Goal: Task Accomplishment & Management: Complete application form

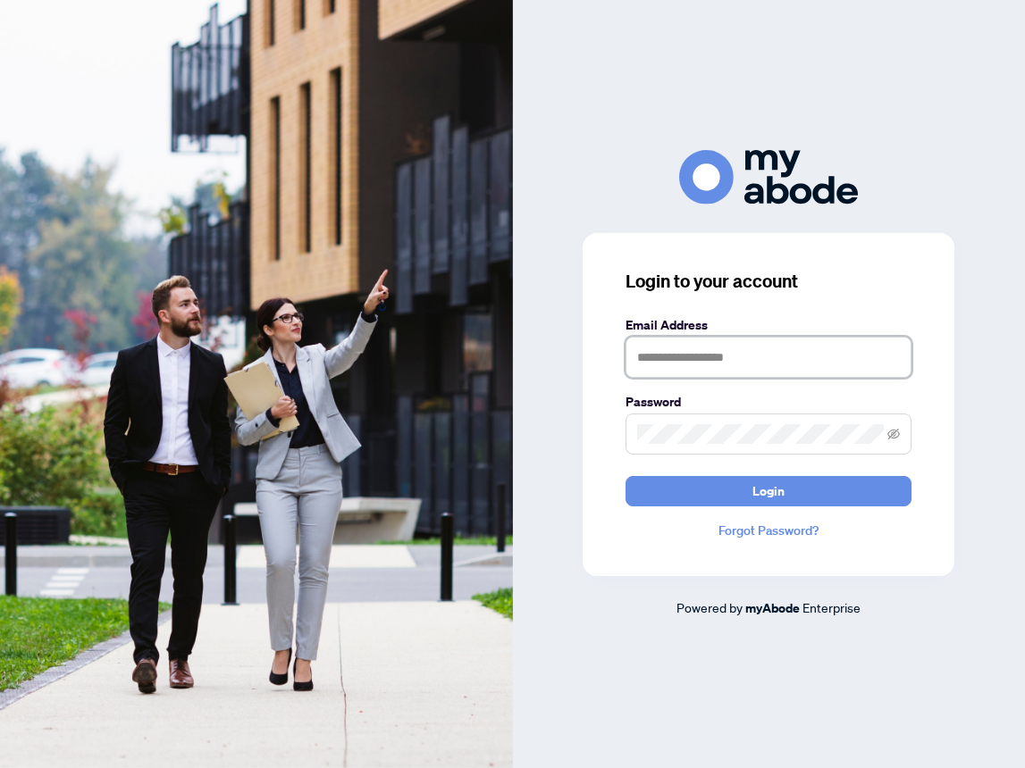
click at [663, 345] on input "text" at bounding box center [768, 357] width 286 height 41
type input "**********"
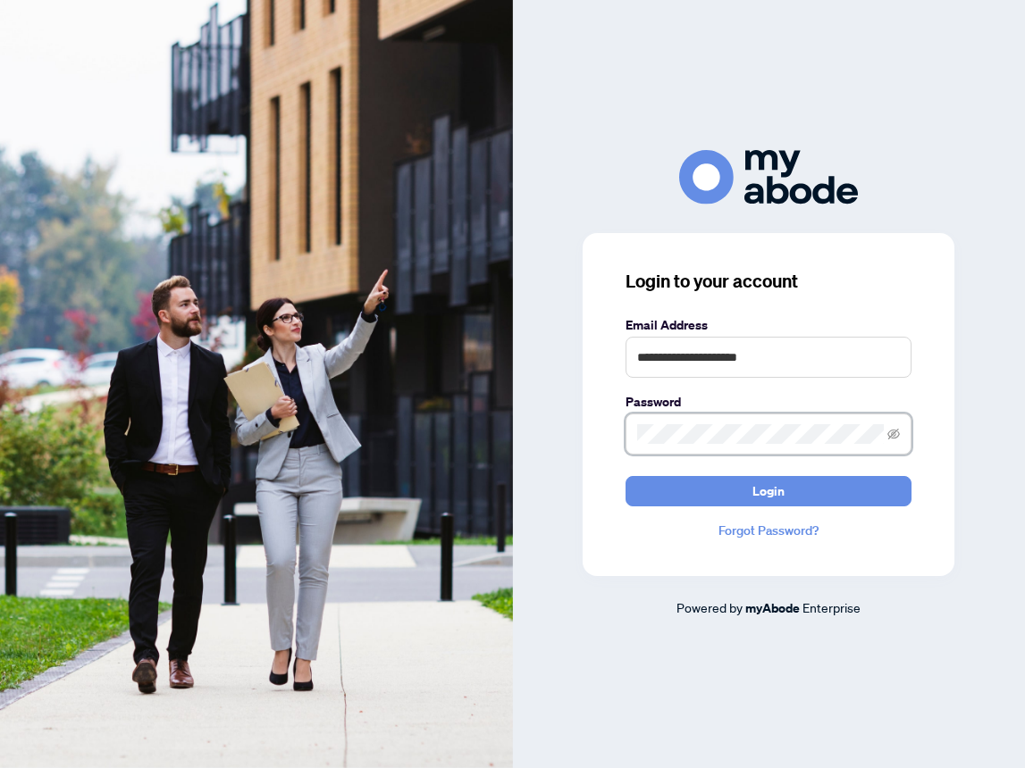
click at [625, 476] on button "Login" at bounding box center [768, 491] width 286 height 30
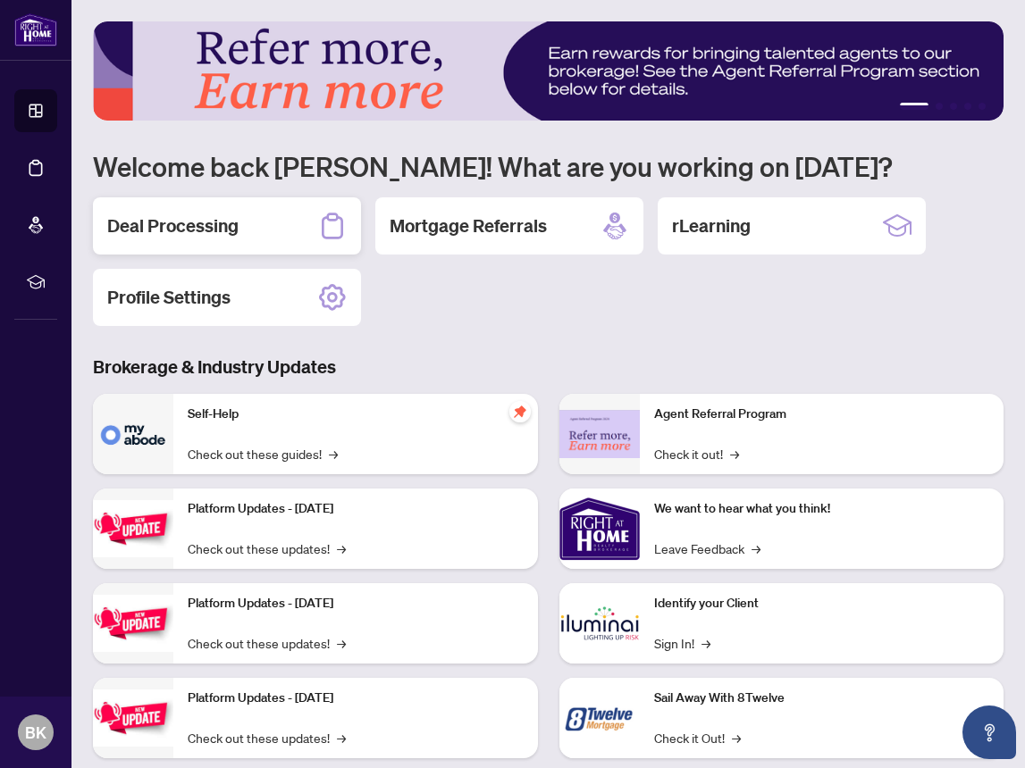
click at [238, 235] on div "Deal Processing" at bounding box center [227, 225] width 268 height 57
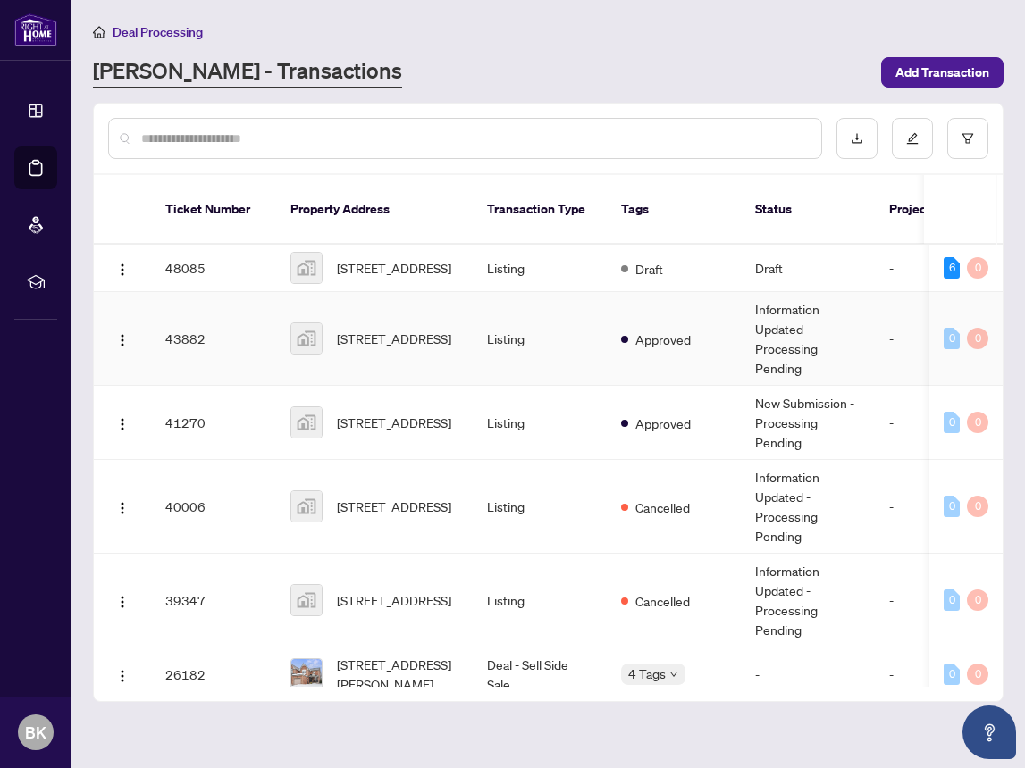
click at [348, 329] on span "[STREET_ADDRESS]" at bounding box center [394, 339] width 114 height 20
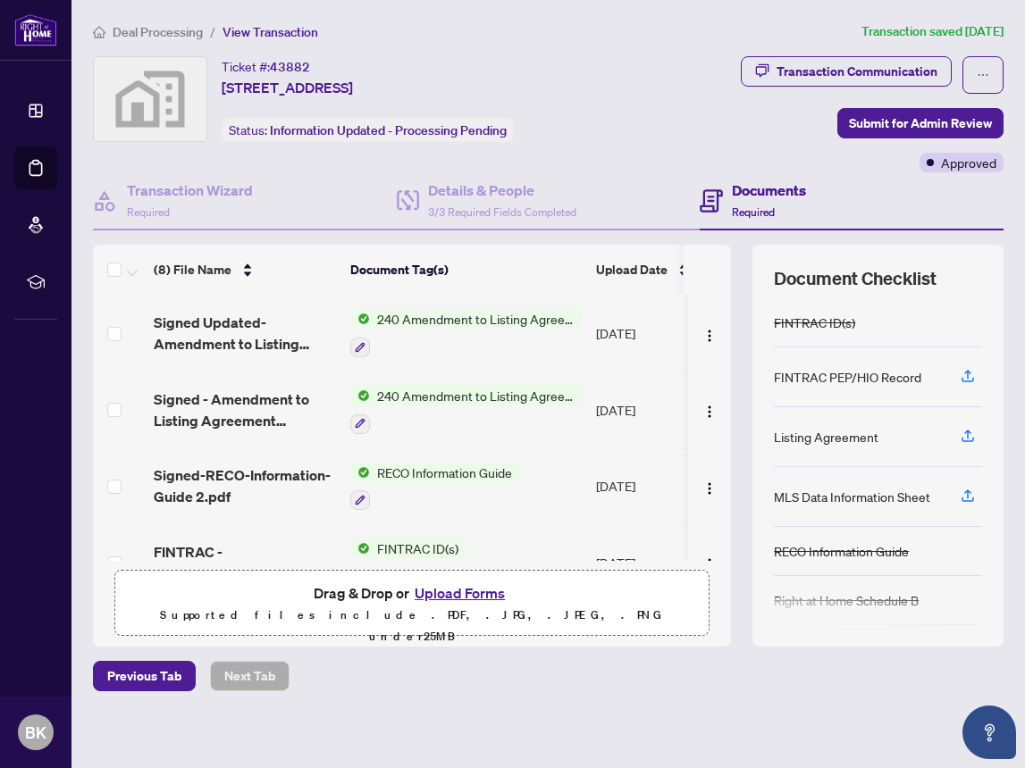
click at [463, 586] on button "Upload Forms" at bounding box center [459, 592] width 101 height 23
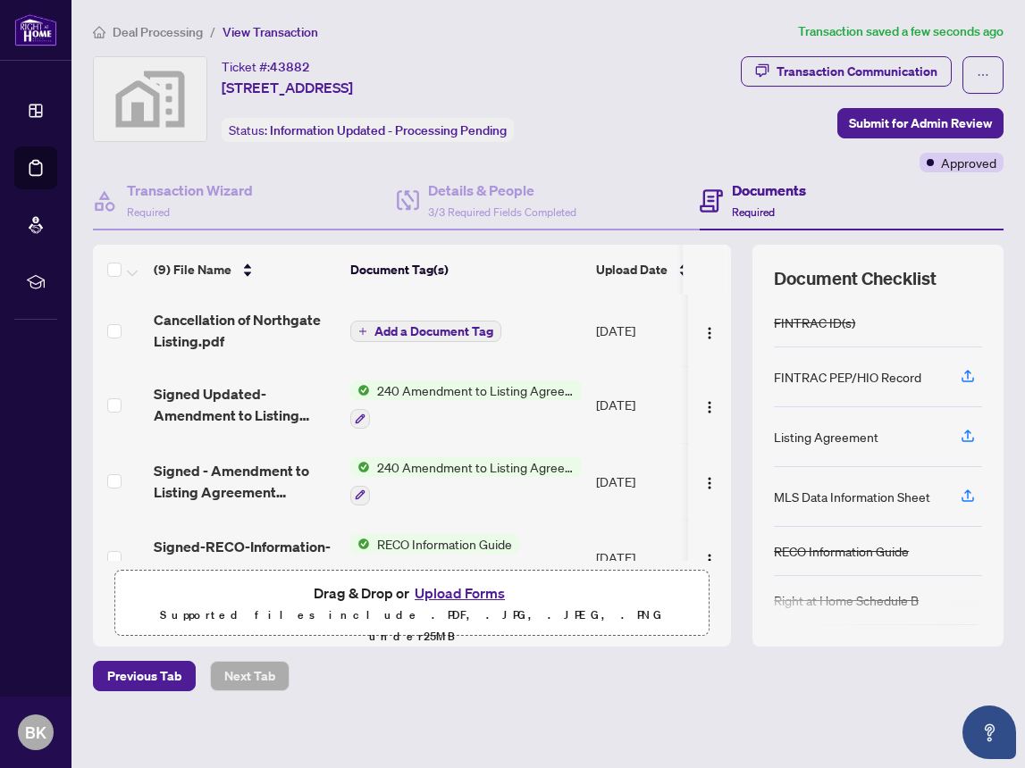
click at [405, 334] on span "Add a Document Tag" at bounding box center [433, 331] width 119 height 13
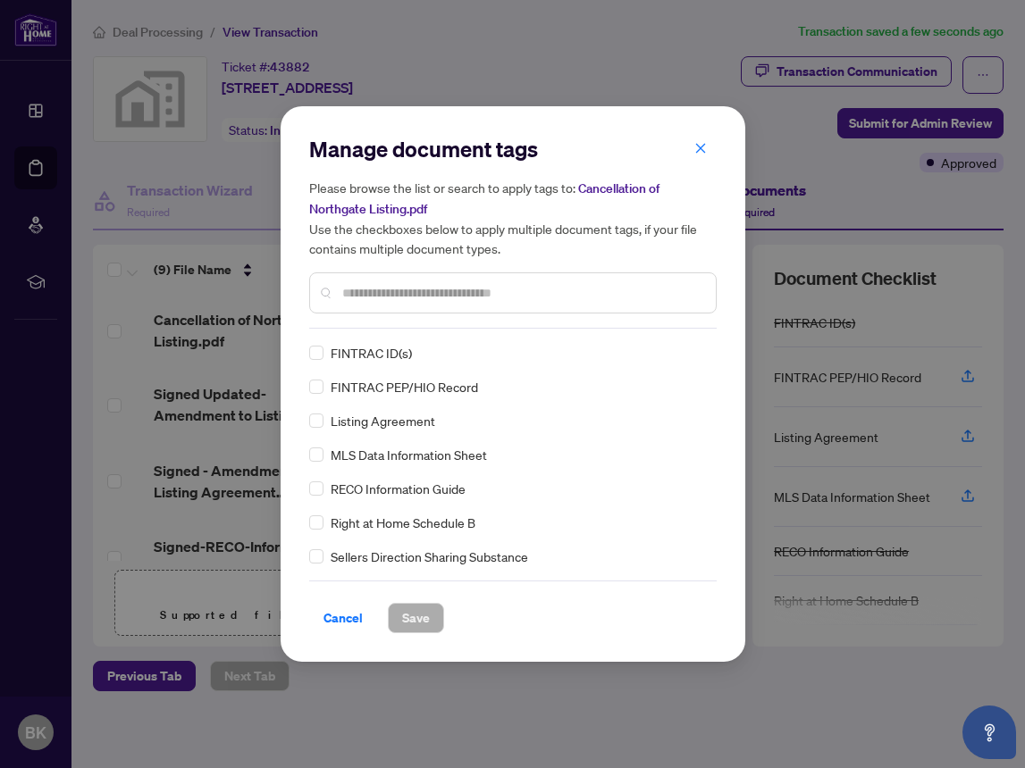
click at [402, 303] on div at bounding box center [512, 292] width 407 height 41
click at [402, 293] on input "text" at bounding box center [521, 293] width 359 height 20
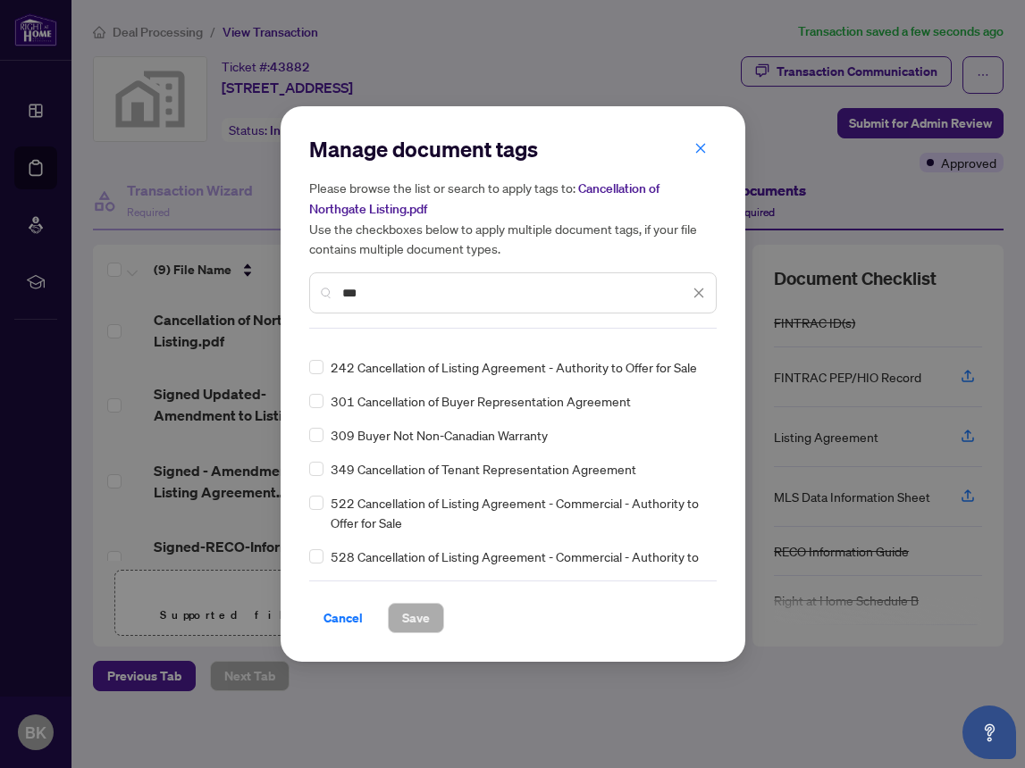
scroll to position [24, 0]
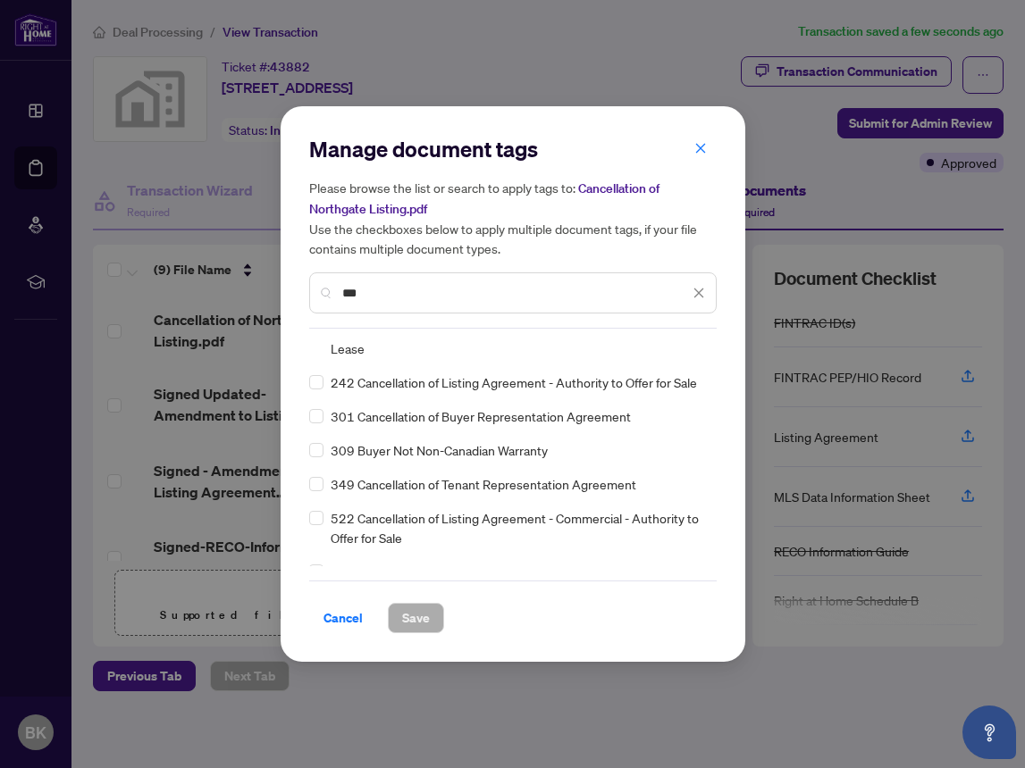
type input "***"
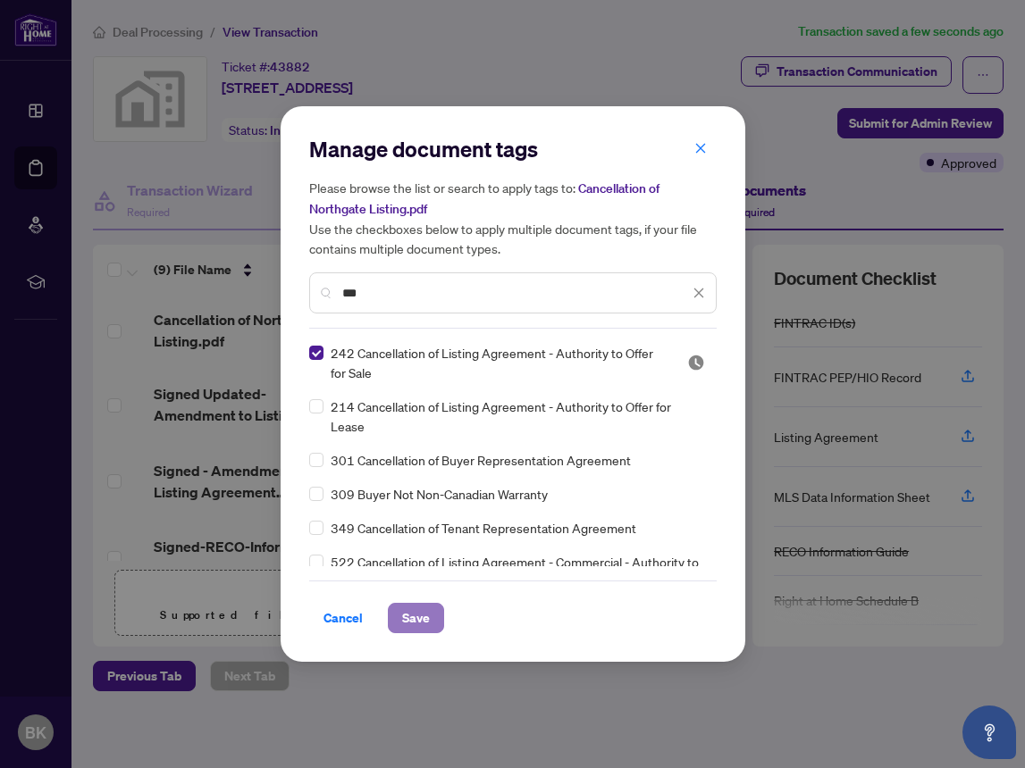
click at [431, 621] on button "Save" at bounding box center [416, 618] width 56 height 30
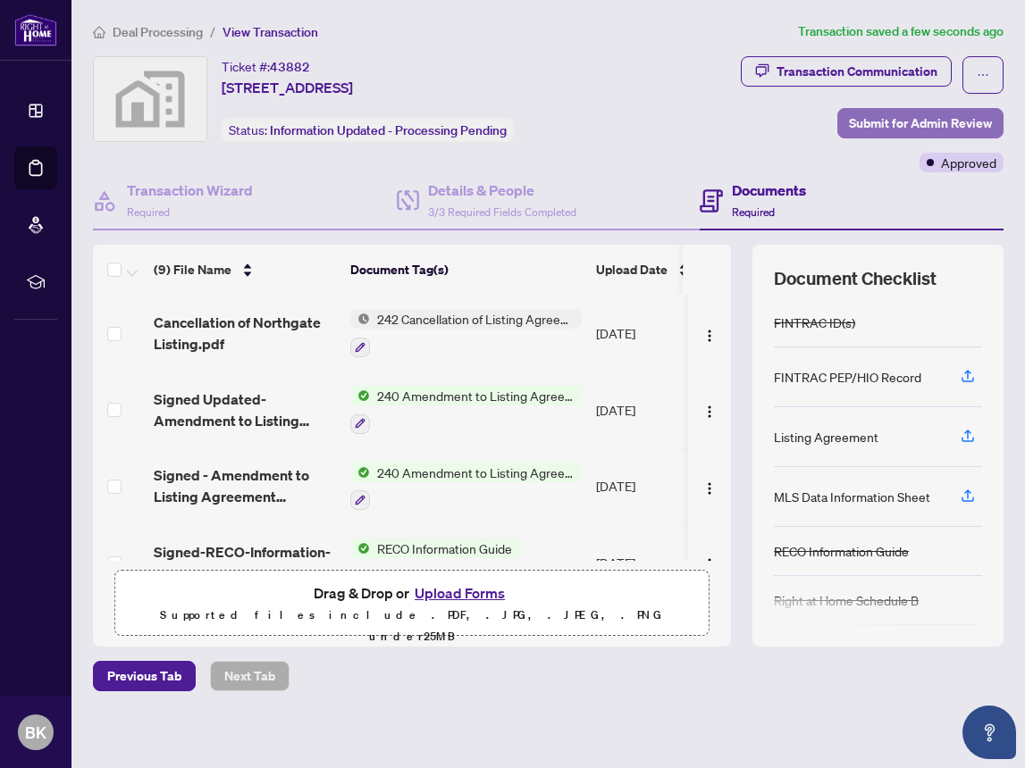
click at [872, 129] on span "Submit for Admin Review" at bounding box center [920, 123] width 143 height 29
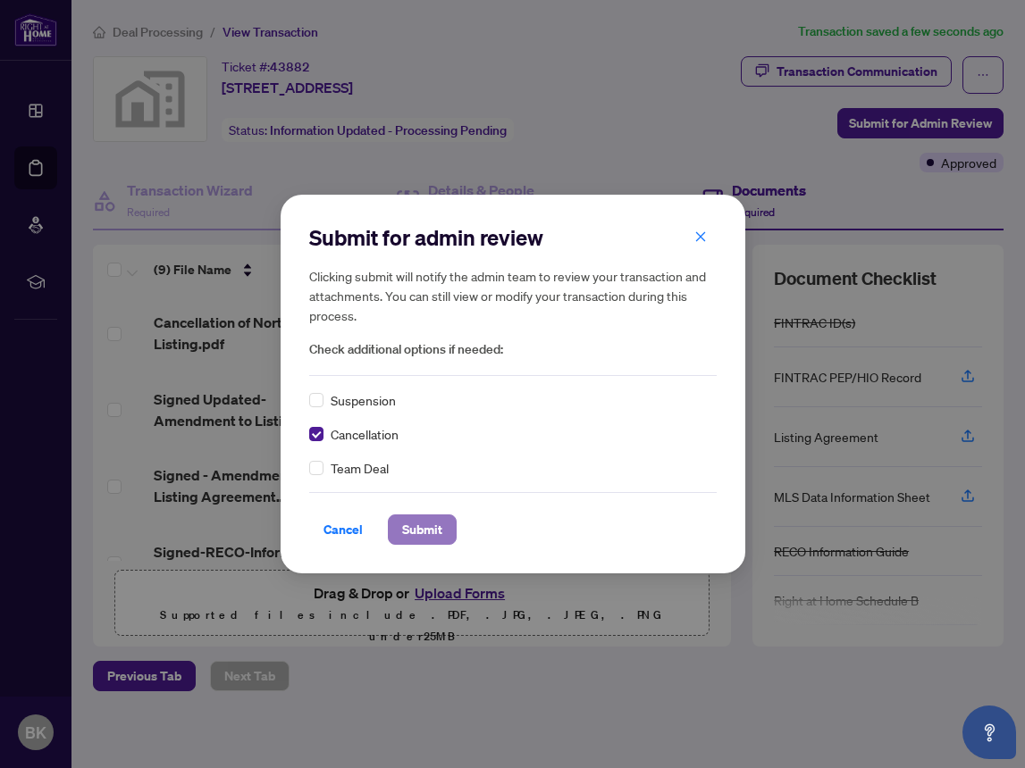
click at [434, 531] on span "Submit" at bounding box center [422, 529] width 40 height 29
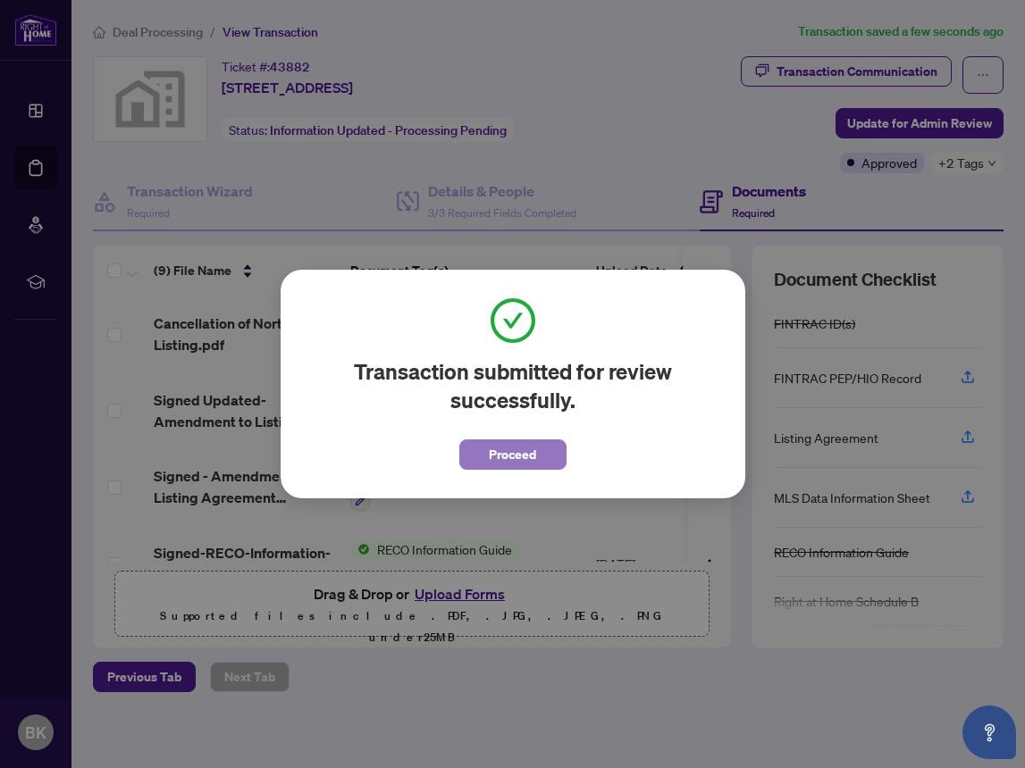
click at [507, 447] on span "Proceed" at bounding box center [512, 454] width 47 height 29
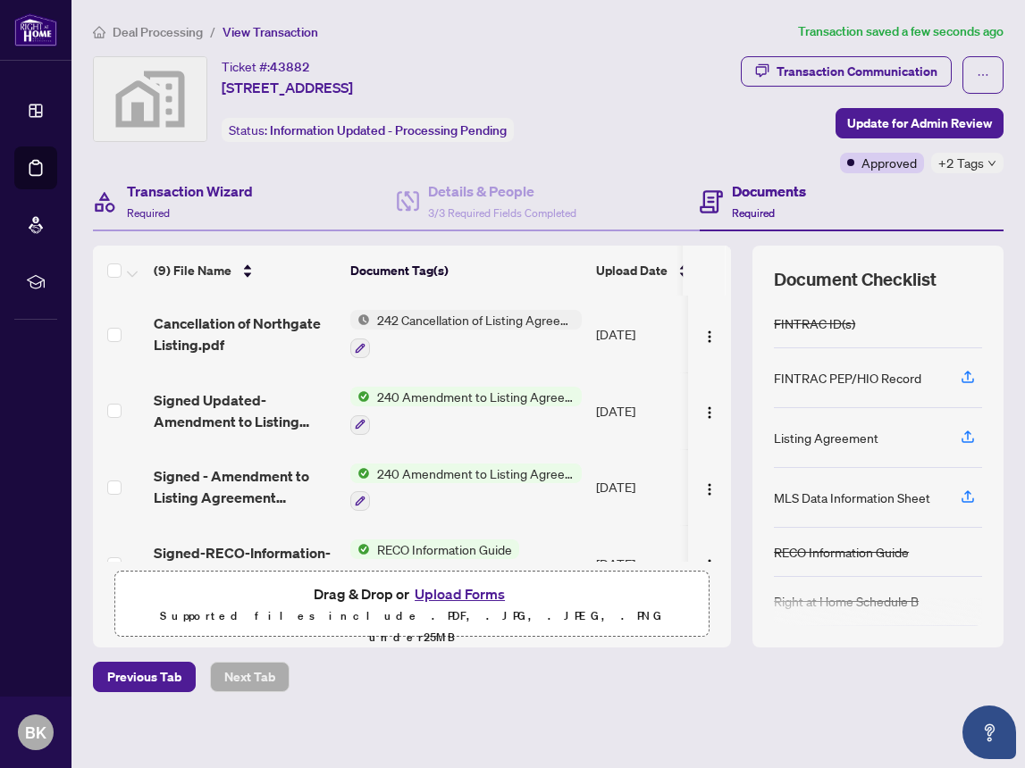
click at [253, 194] on div "Transaction Wizard Required" at bounding box center [245, 202] width 304 height 58
